Goal: Task Accomplishment & Management: Use online tool/utility

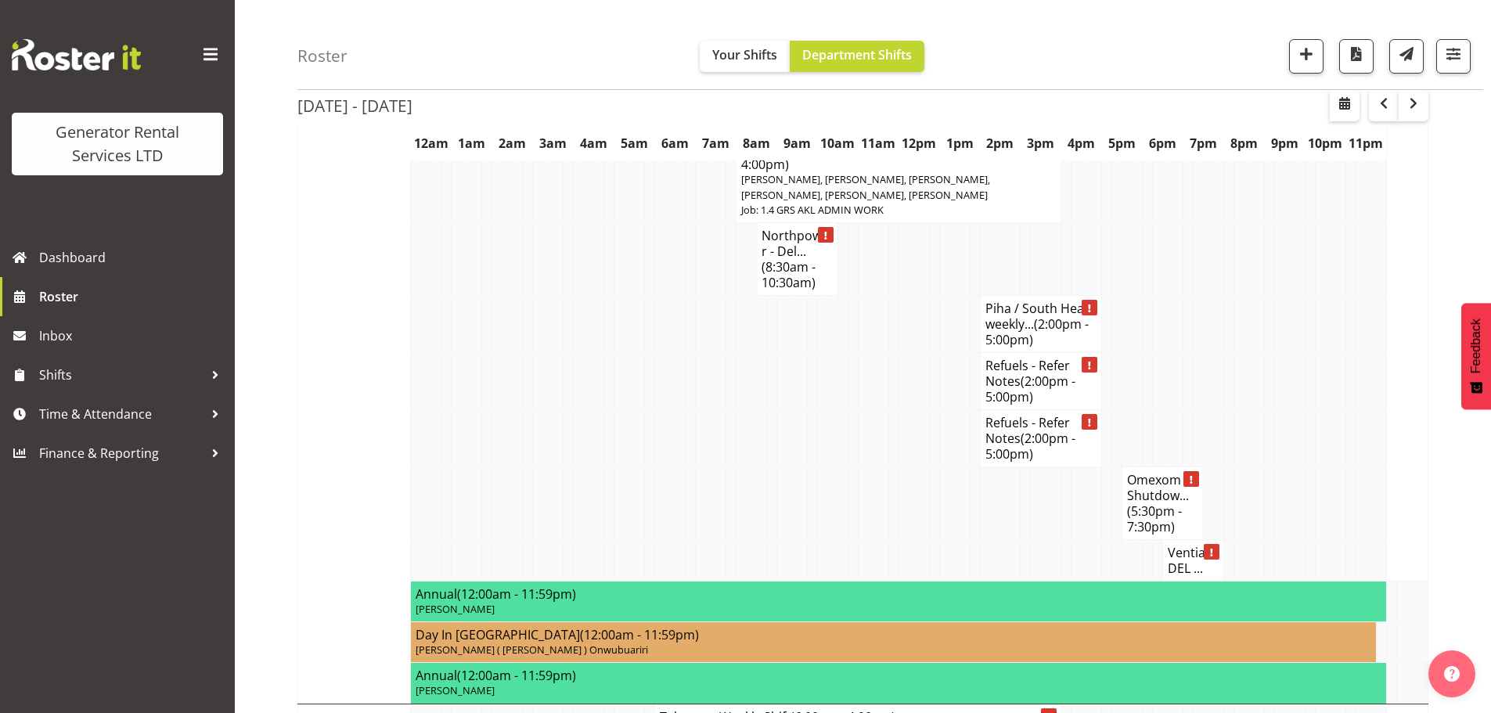
scroll to position [2505, 0]
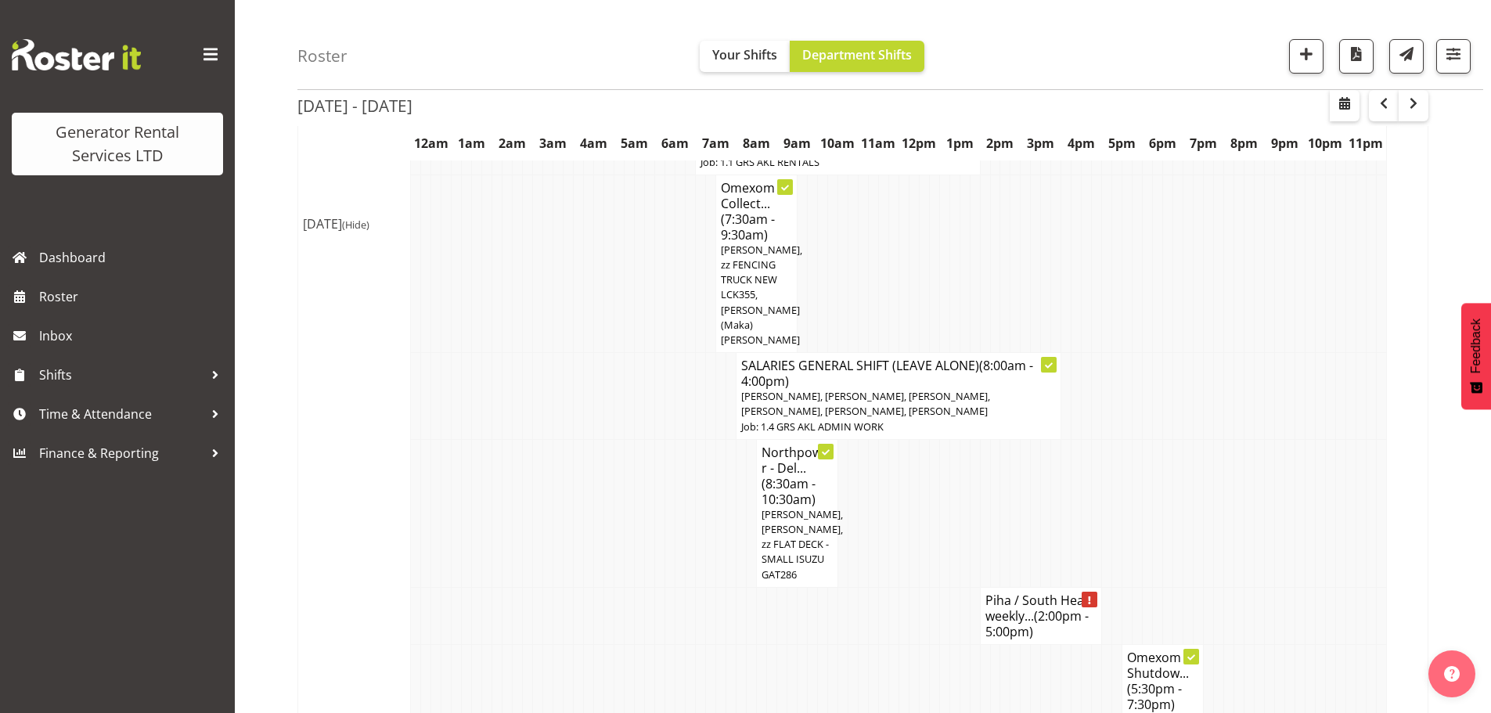
scroll to position [2505, 0]
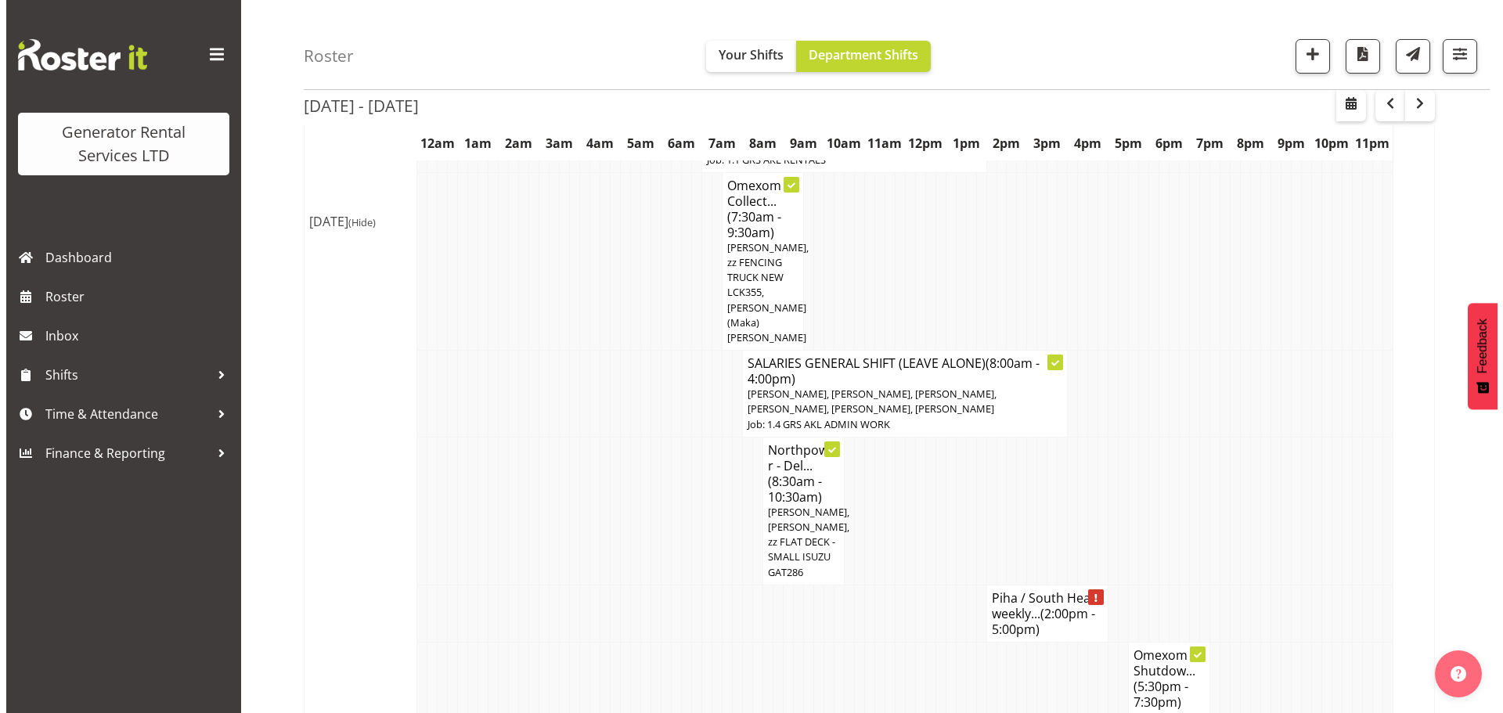
scroll to position [2475, 0]
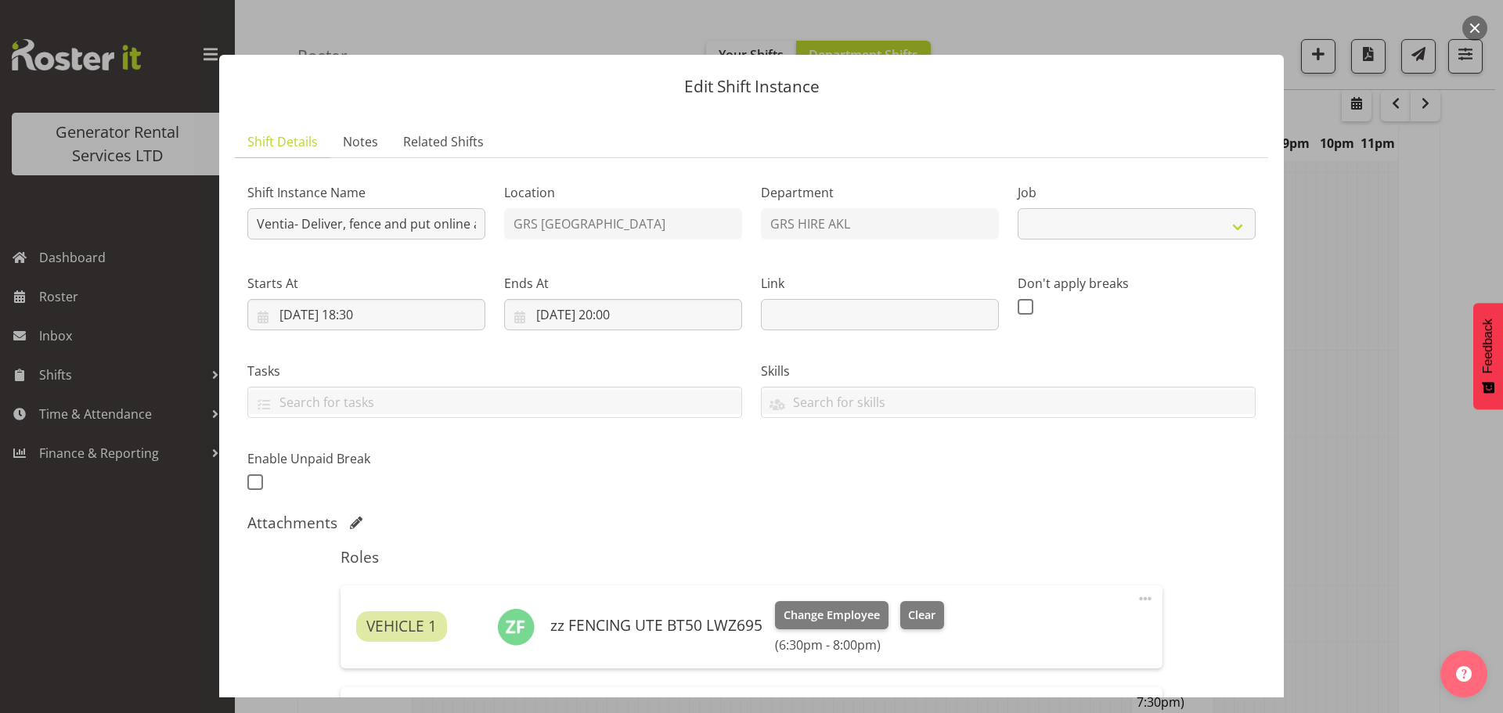
select select "9"
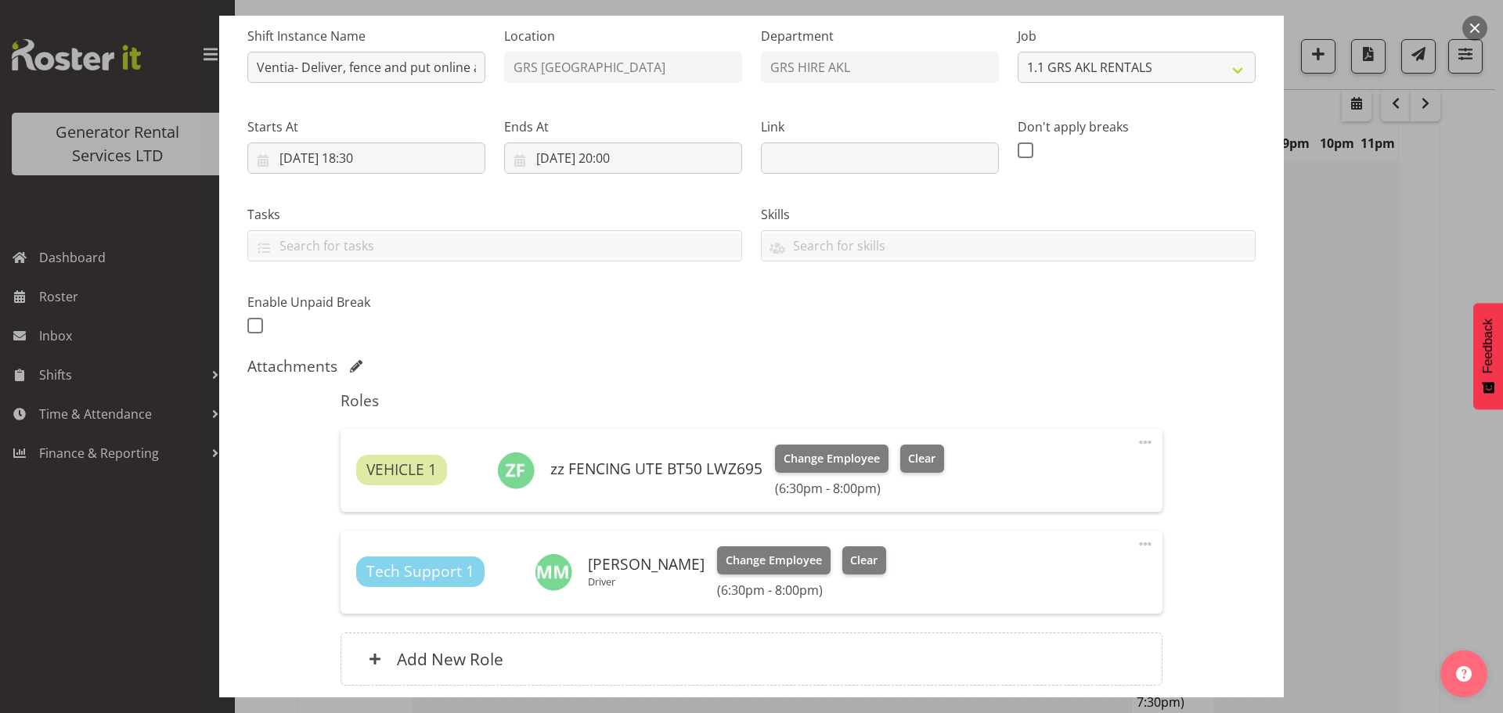
scroll to position [0, 0]
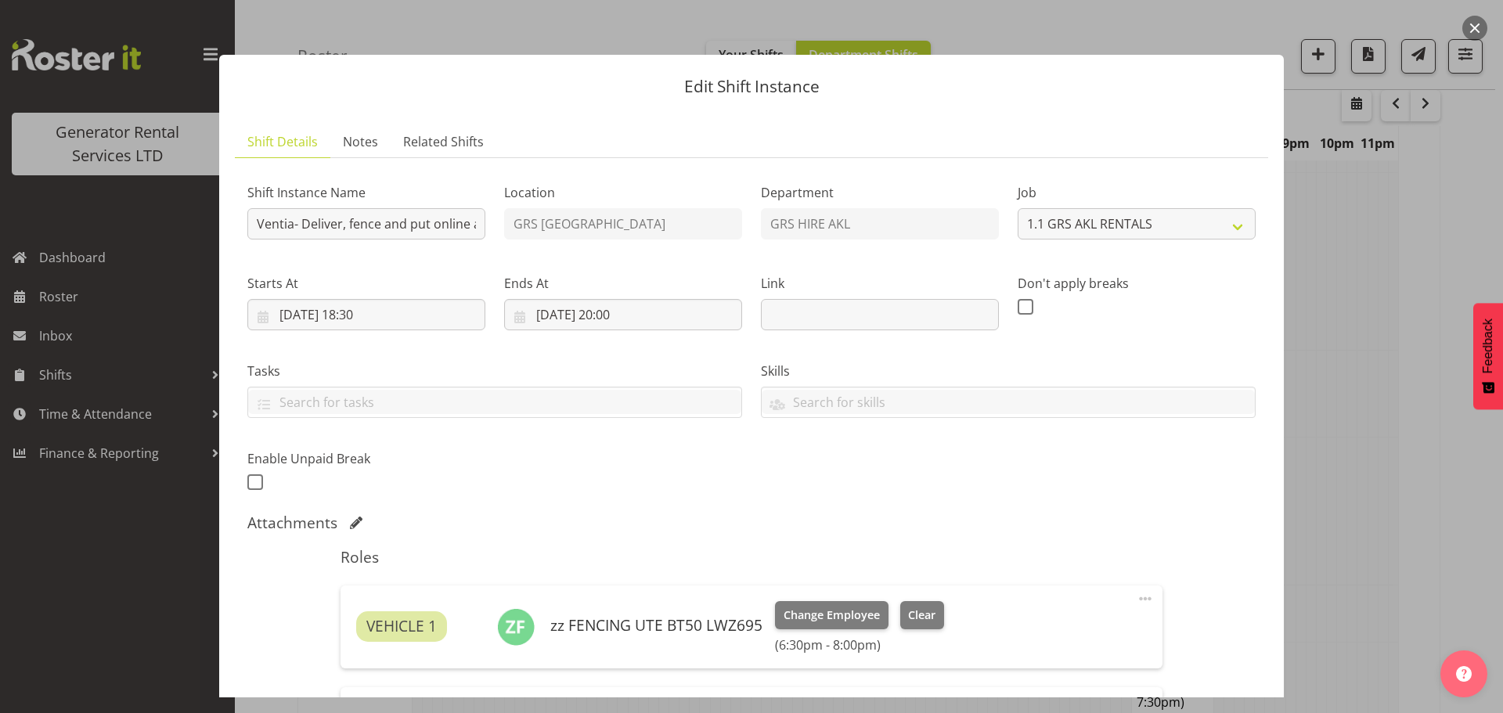
click at [1473, 23] on button "button" at bounding box center [1474, 28] width 25 height 25
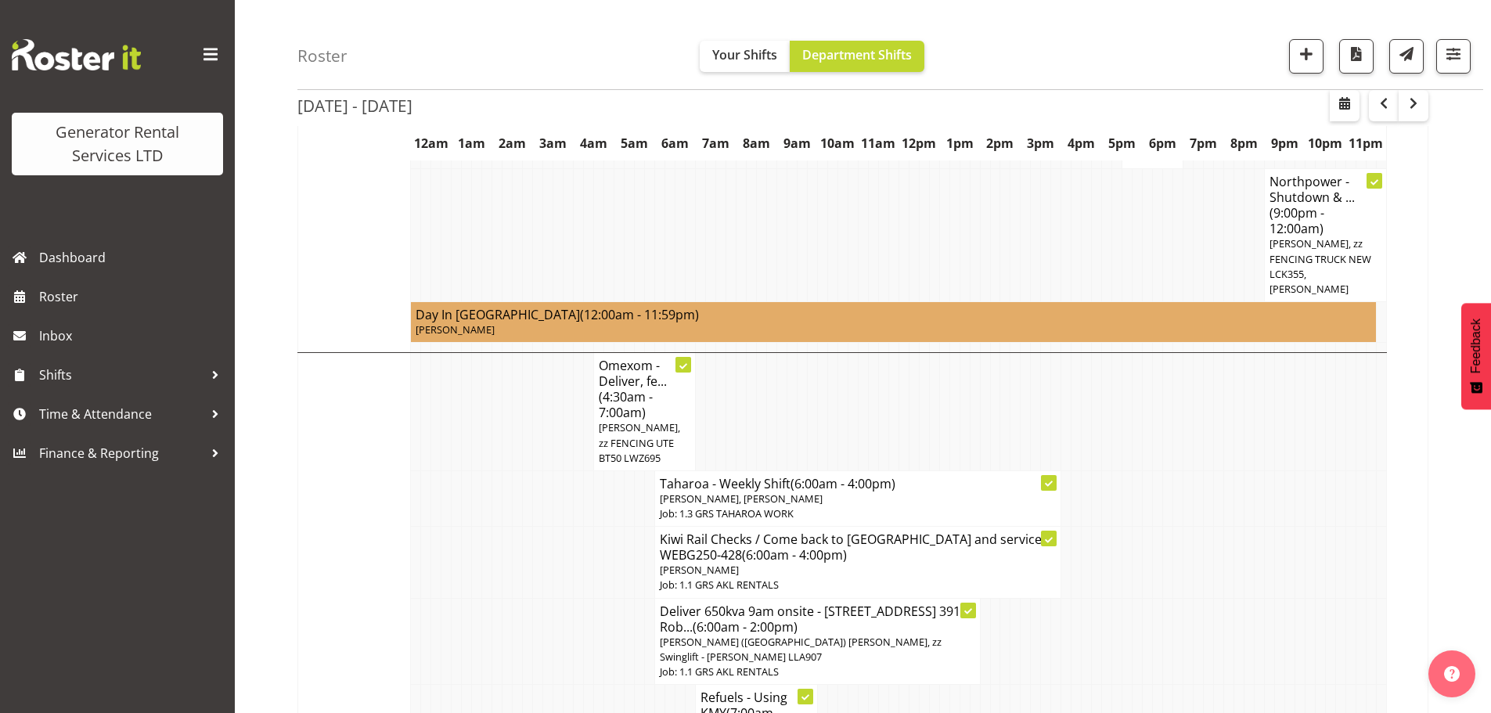
scroll to position [1644, 0]
